Goal: Task Accomplishment & Management: Manage account settings

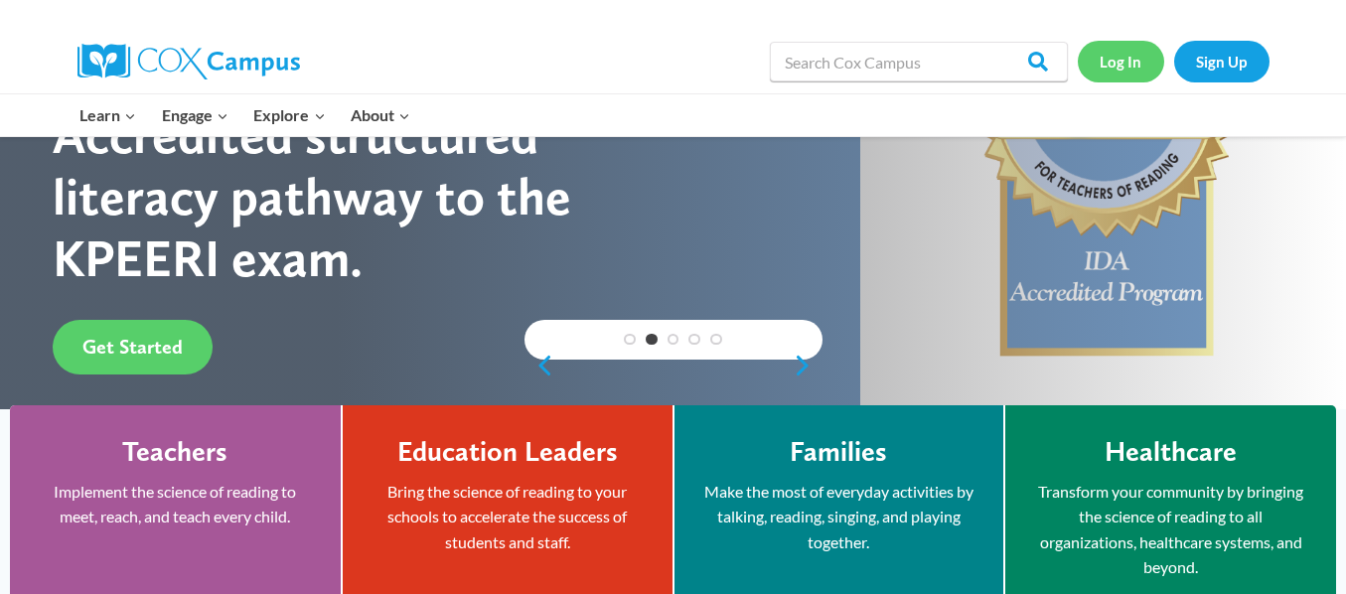
click at [1128, 63] on link "Log In" at bounding box center [1121, 61] width 86 height 41
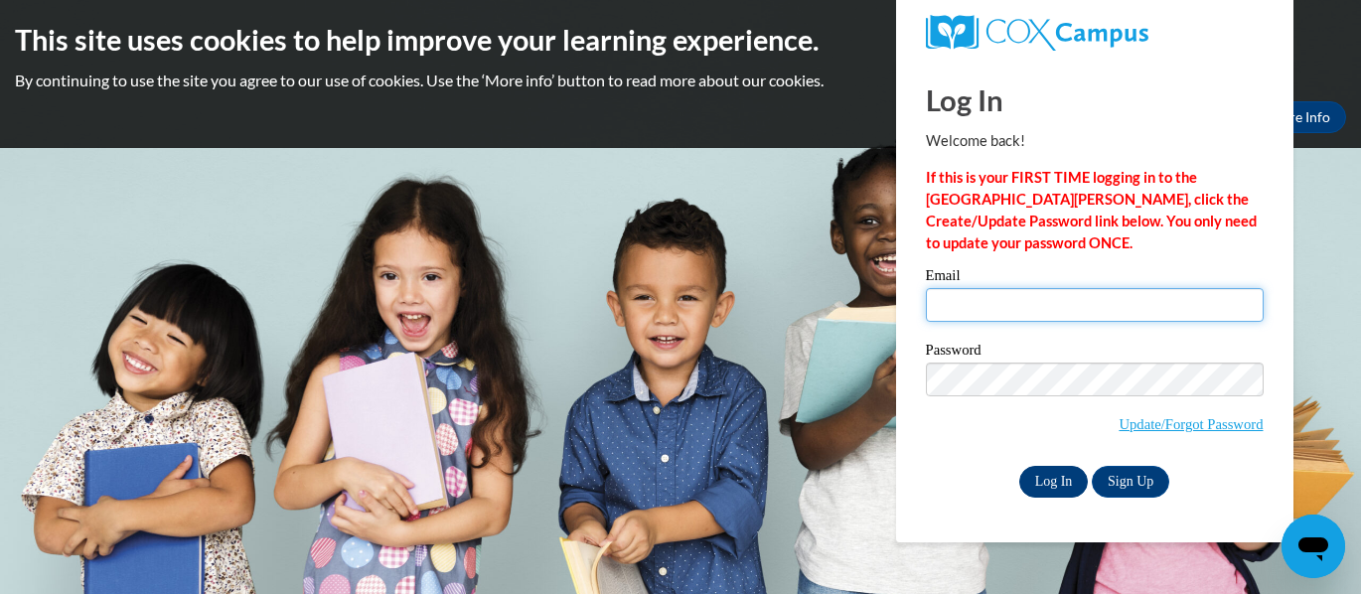
type input "[EMAIL_ADDRESS][DOMAIN_NAME]"
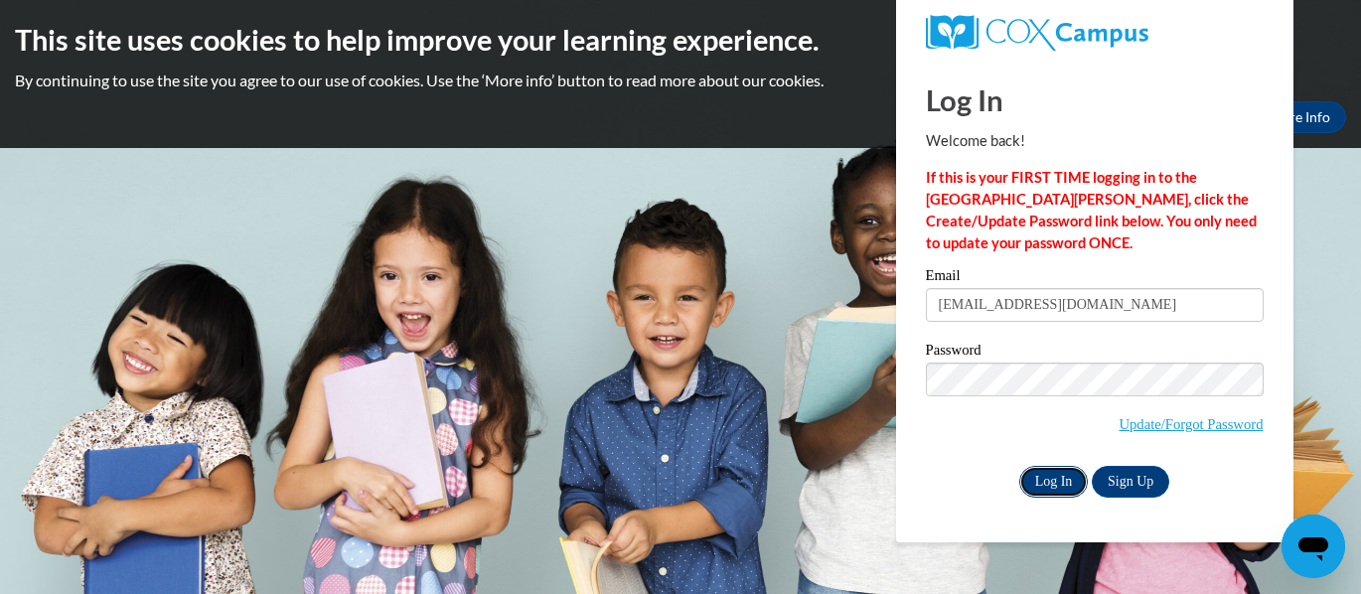
click at [1049, 478] on input "Log In" at bounding box center [1055, 482] width 70 height 32
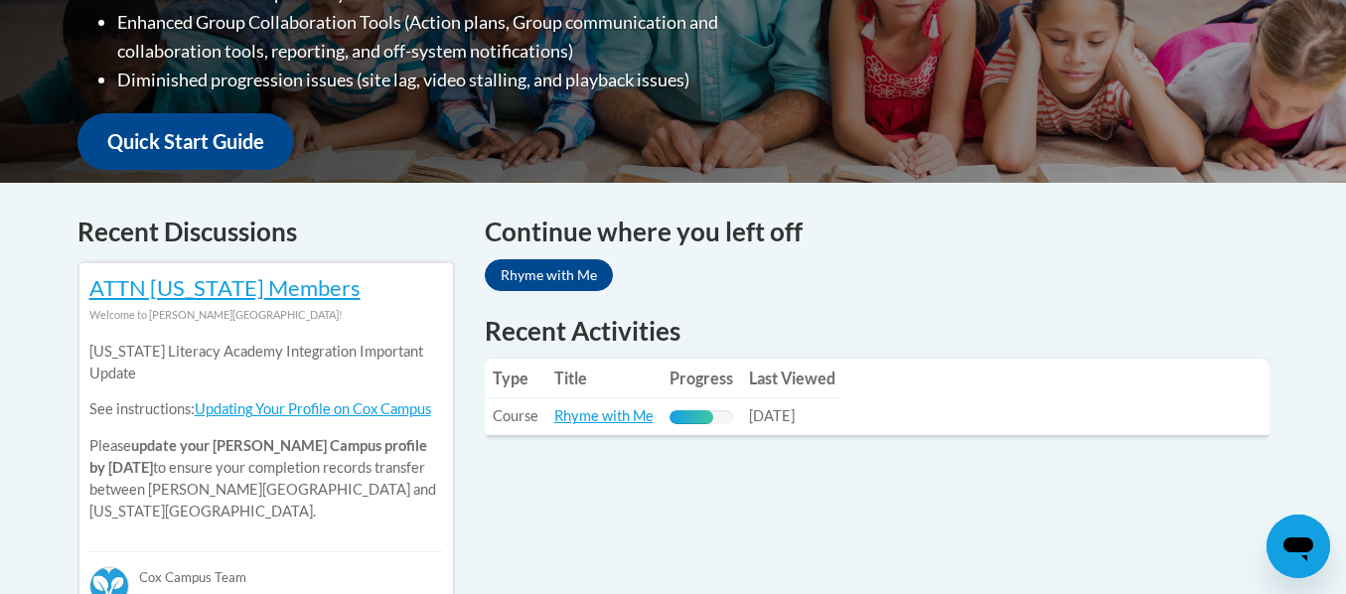
scroll to position [696, 0]
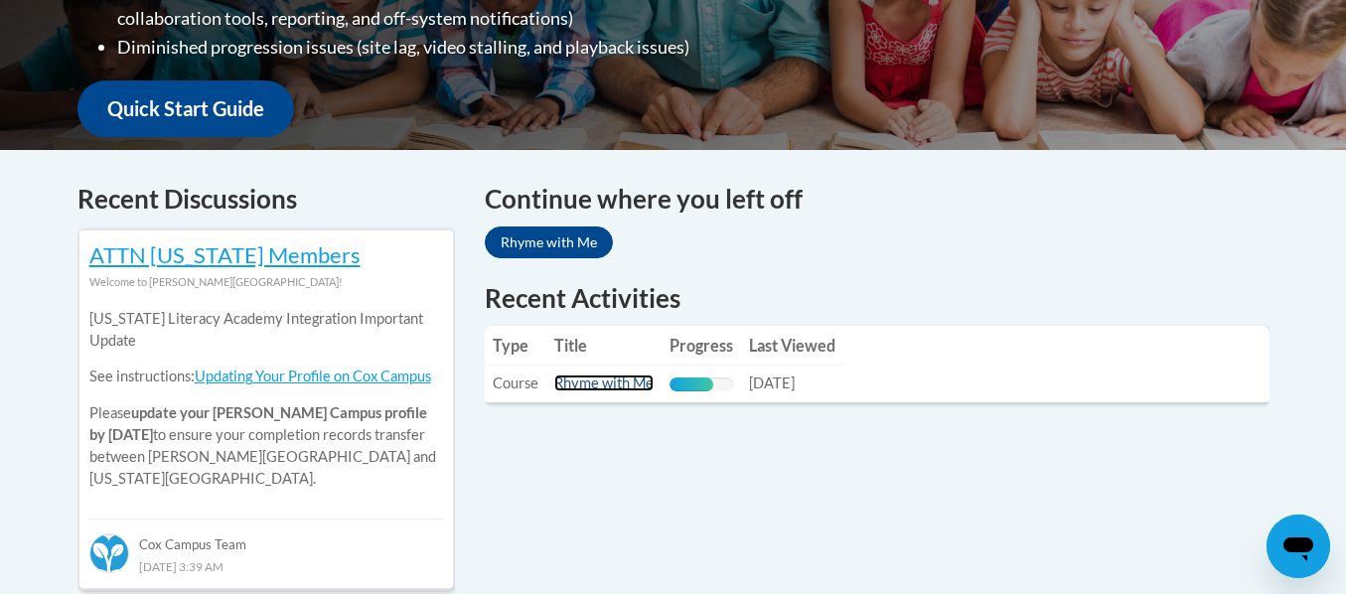
click at [600, 383] on link "Rhyme with Me" at bounding box center [603, 383] width 99 height 17
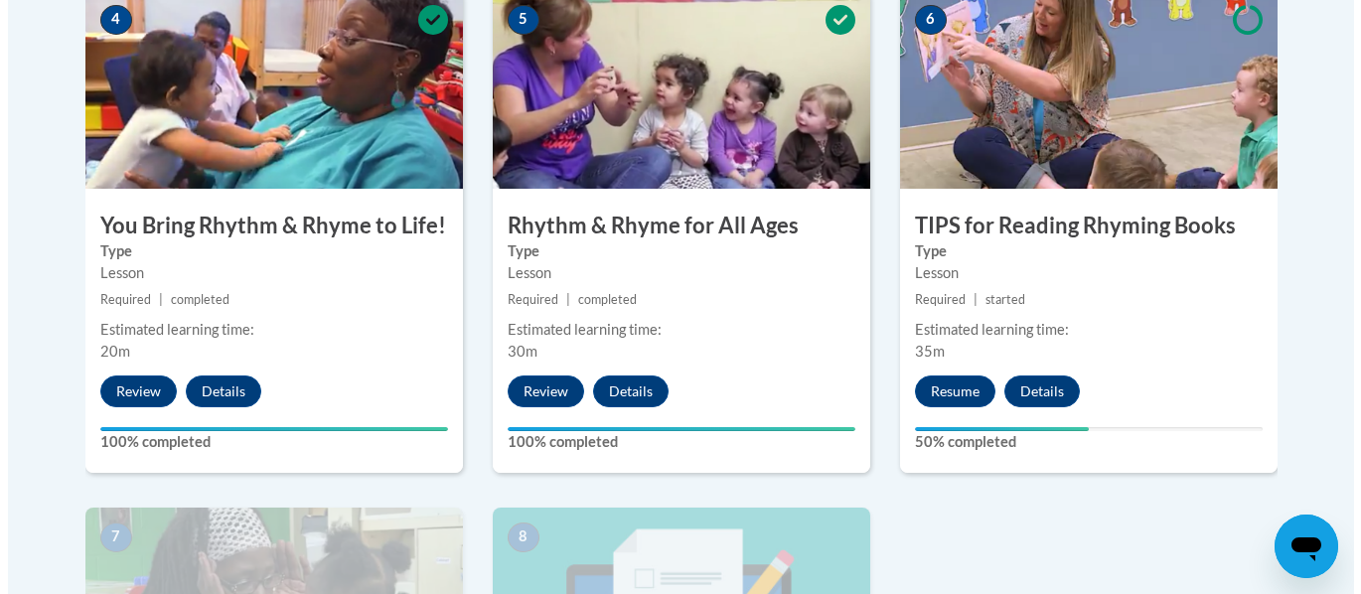
scroll to position [1192, 0]
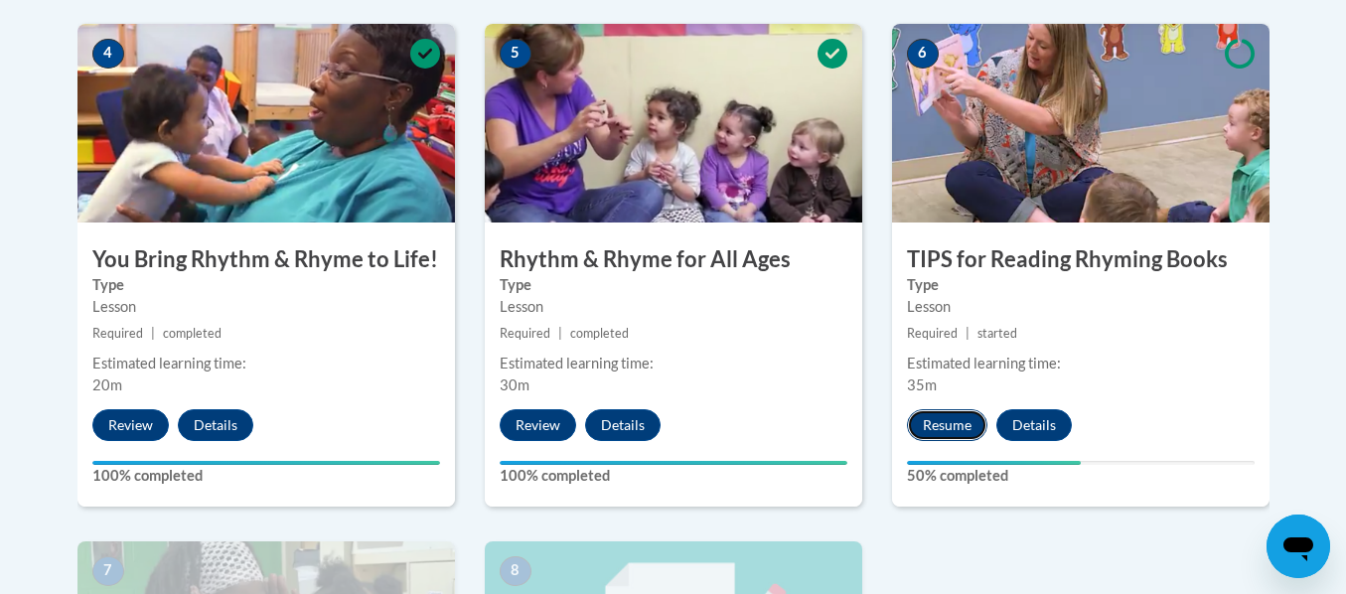
click at [955, 423] on button "Resume" at bounding box center [947, 425] width 80 height 32
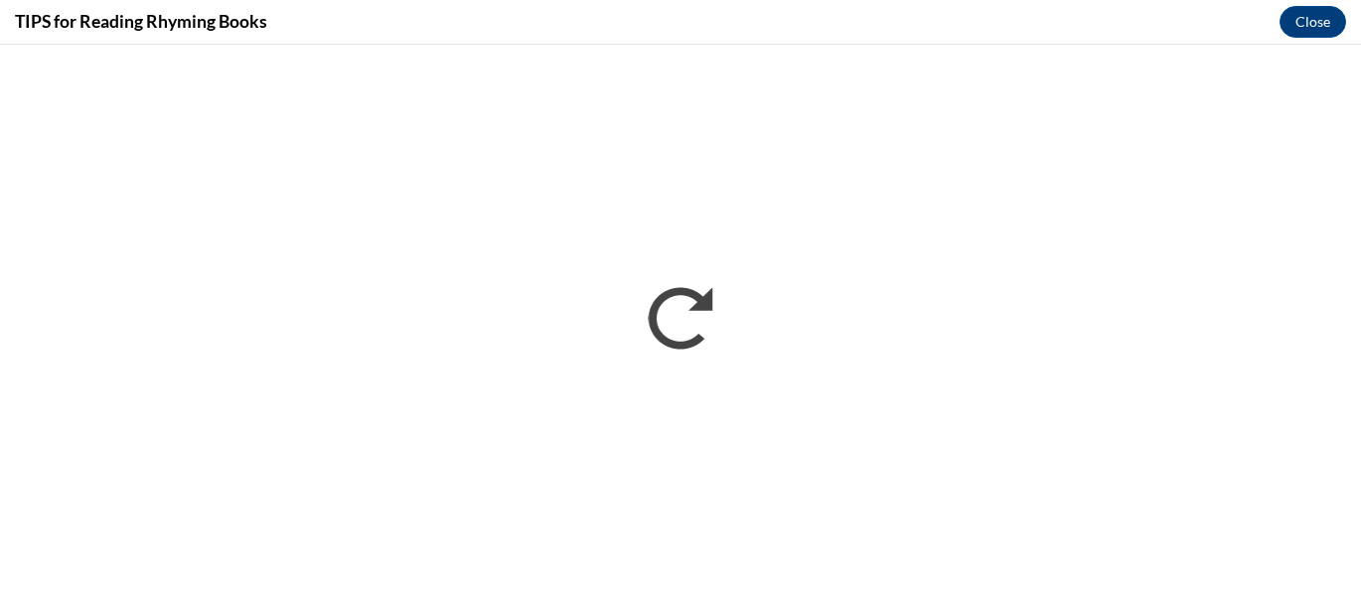
scroll to position [0, 0]
